Goal: Task Accomplishment & Management: Manage account settings

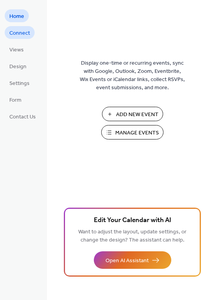
click at [25, 33] on span "Connect" at bounding box center [19, 33] width 21 height 8
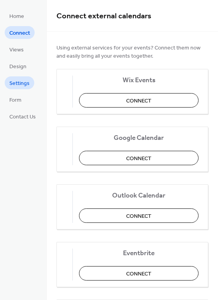
click at [23, 86] on span "Settings" at bounding box center [19, 83] width 20 height 8
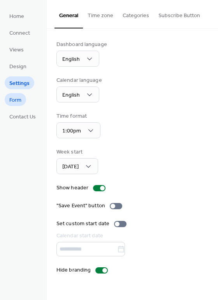
click at [23, 100] on link "Form" at bounding box center [15, 99] width 21 height 13
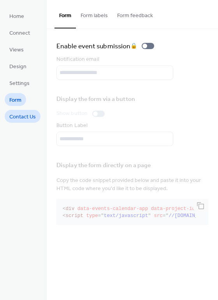
click at [24, 119] on span "Contact Us" at bounding box center [22, 117] width 26 height 8
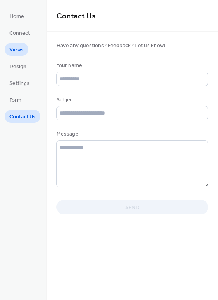
click at [23, 47] on span "Views" at bounding box center [16, 50] width 14 height 8
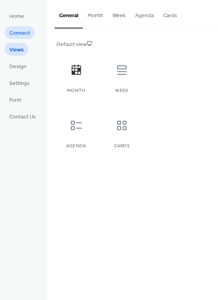
click at [25, 30] on span "Connect" at bounding box center [19, 33] width 21 height 8
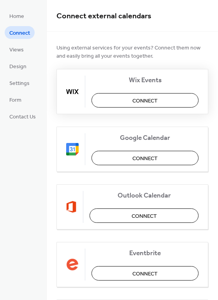
click at [72, 86] on img at bounding box center [72, 91] width 12 height 12
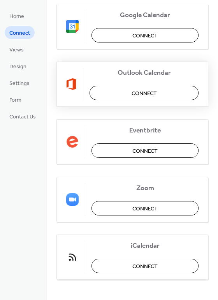
scroll to position [126, 0]
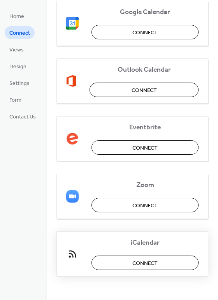
click at [147, 244] on span "iCalendar" at bounding box center [144, 243] width 107 height 8
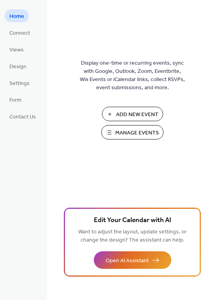
click at [148, 112] on span "Add New Event" at bounding box center [137, 115] width 42 height 8
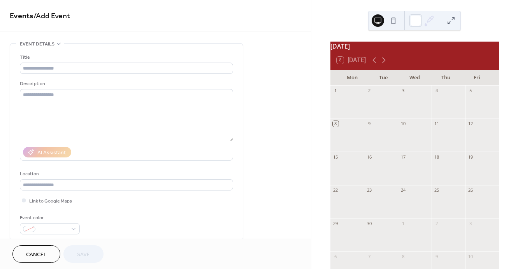
click at [38, 252] on span "Cancel" at bounding box center [36, 255] width 21 height 8
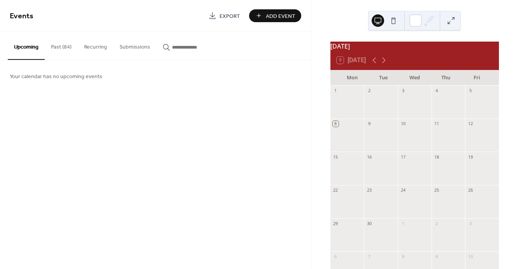
click at [127, 51] on button "Submissions" at bounding box center [134, 46] width 43 height 28
click at [111, 48] on button "Recurring" at bounding box center [95, 46] width 35 height 28
click at [25, 50] on button "Upcoming" at bounding box center [26, 46] width 37 height 28
click at [281, 12] on span "Add Event" at bounding box center [281, 16] width 30 height 8
